Goal: Information Seeking & Learning: Learn about a topic

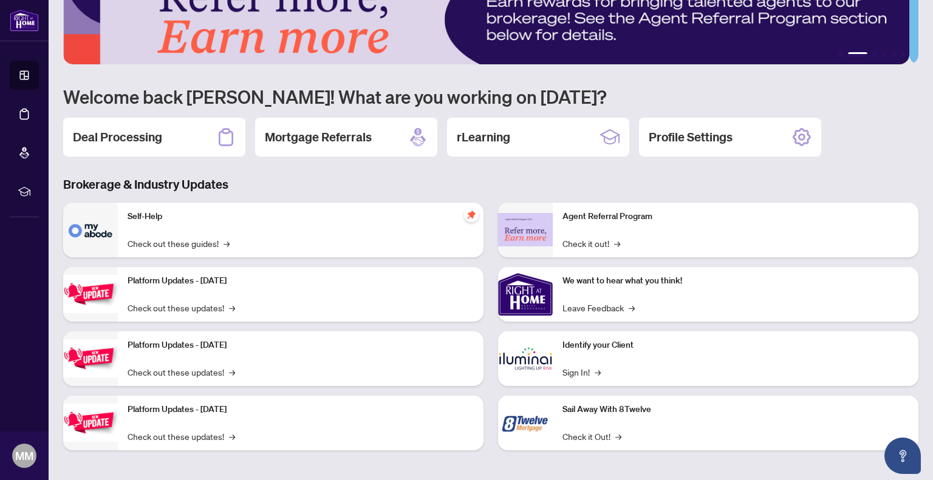
scroll to position [44, 0]
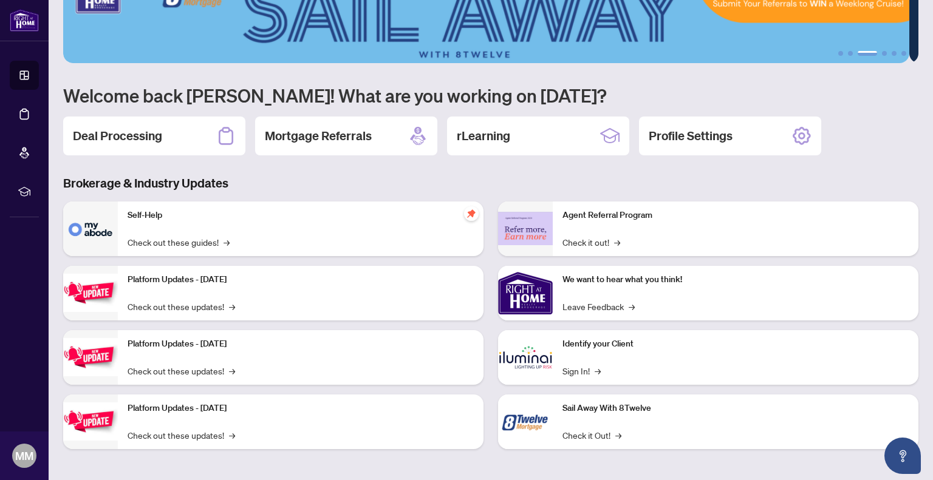
click at [620, 226] on div "Agent Referral Program Check it out! →" at bounding box center [736, 229] width 366 height 55
click at [606, 244] on link "Check it out! →" at bounding box center [591, 242] width 58 height 13
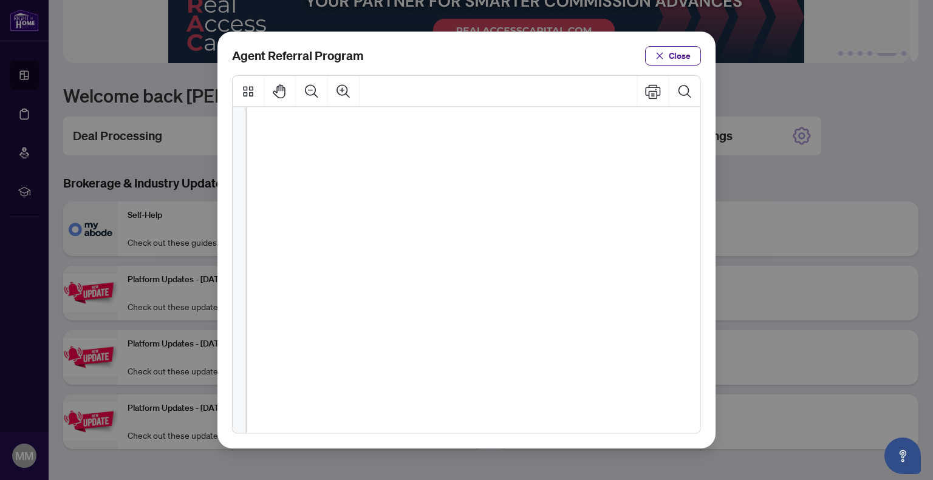
scroll to position [0, 0]
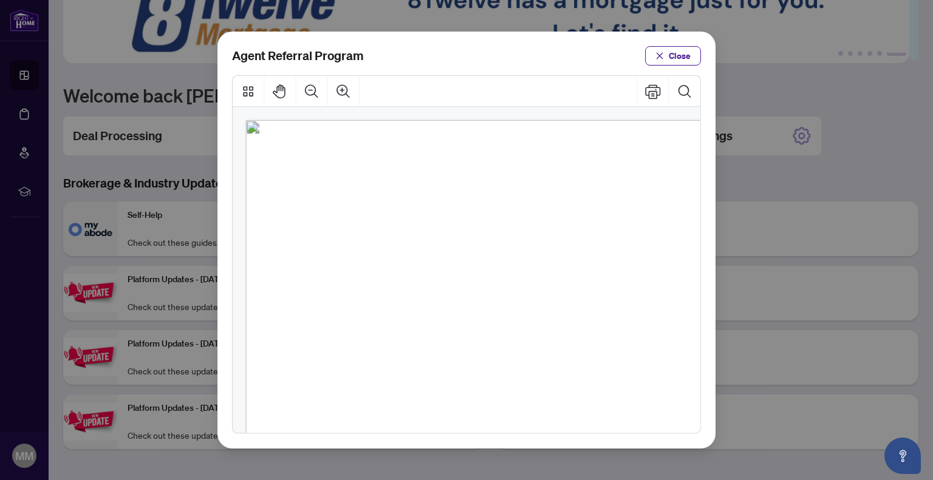
click at [675, 57] on span "Close" at bounding box center [679, 55] width 22 height 19
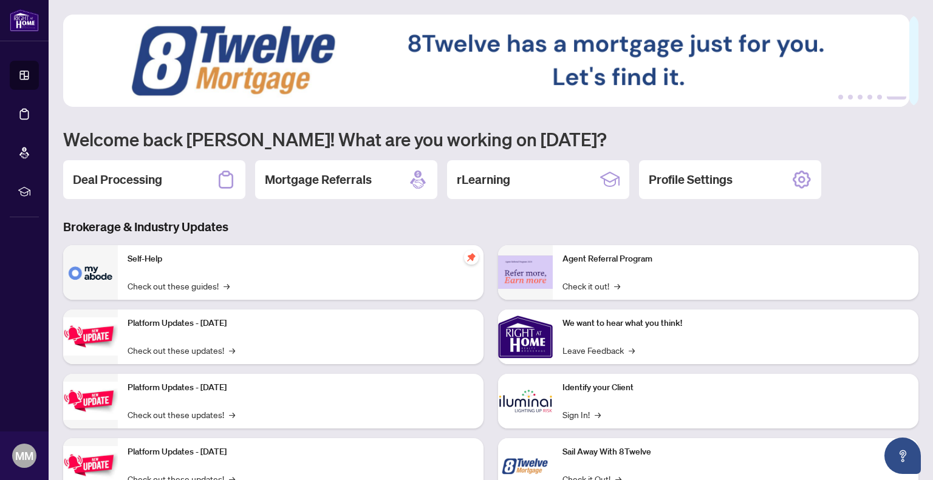
click at [171, 180] on div "Deal Processing" at bounding box center [154, 179] width 182 height 39
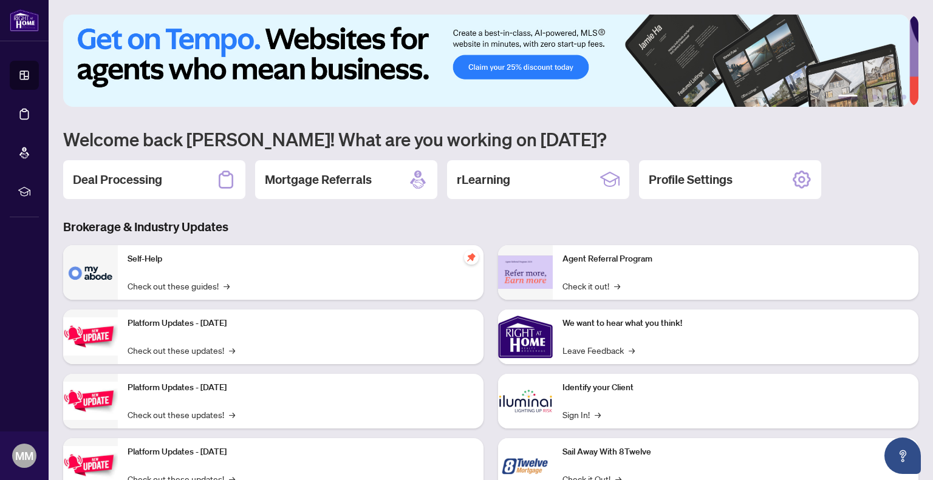
click at [480, 180] on h2 "rLearning" at bounding box center [483, 179] width 53 height 17
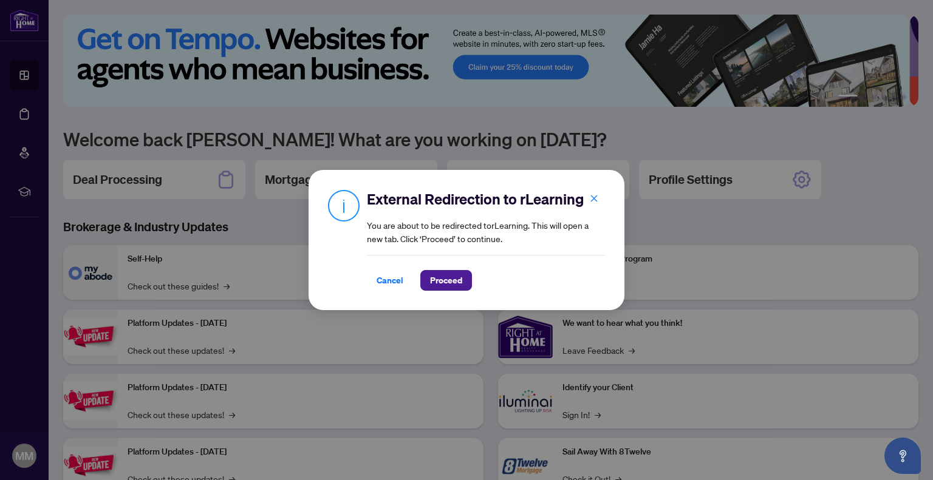
click at [440, 281] on span "Proceed" at bounding box center [446, 280] width 32 height 19
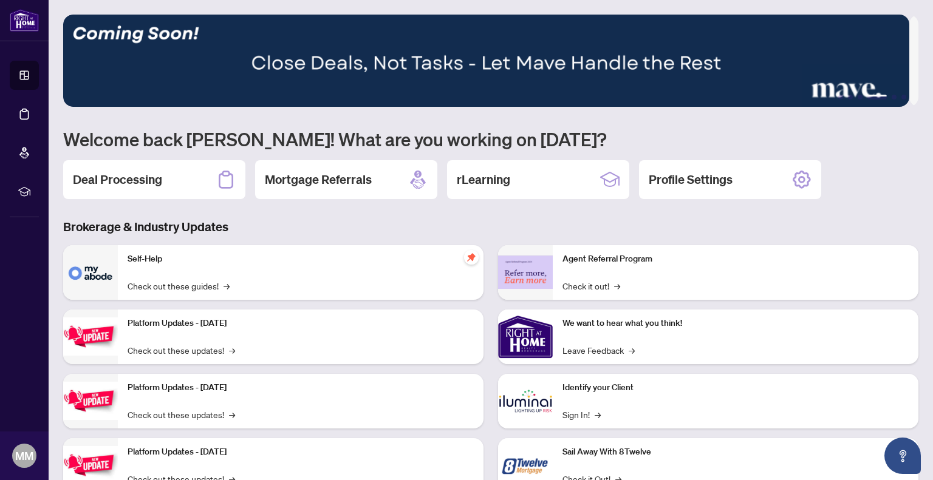
click at [0, 234] on div "Dashboard Deal Processing Mortgage Referrals rLearning MM Malalai Malalai [EMAI…" at bounding box center [24, 240] width 49 height 480
click at [151, 64] on img at bounding box center [486, 61] width 846 height 92
